Goal: Navigation & Orientation: Find specific page/section

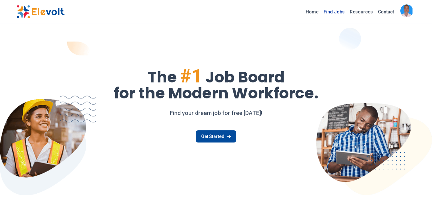
click at [342, 13] on link "Find Jobs" at bounding box center [334, 12] width 26 height 10
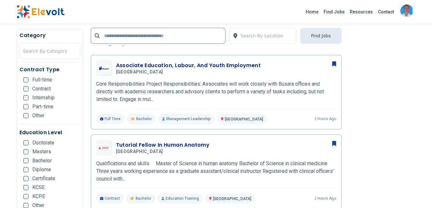
scroll to position [160, 0]
